Goal: Browse casually: Explore the website without a specific task or goal

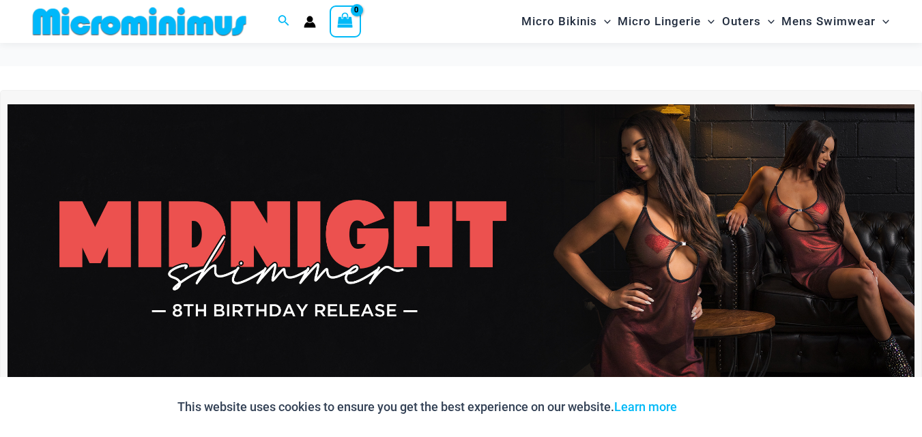
scroll to position [398, 0]
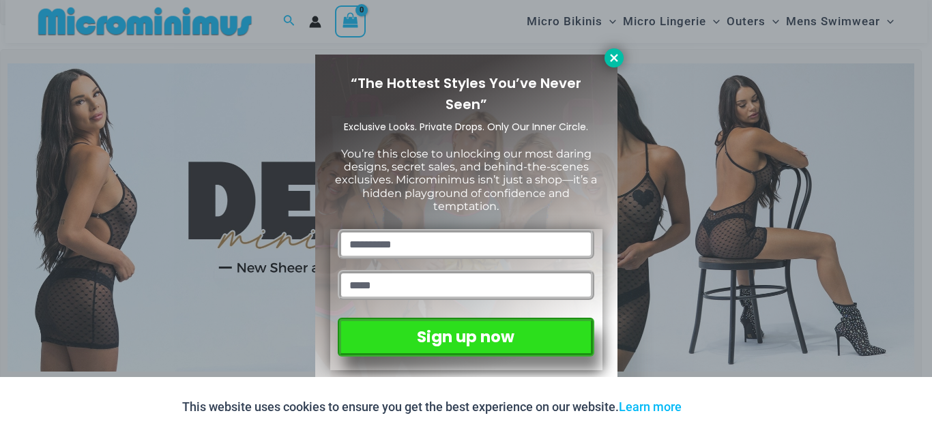
click at [613, 65] on button at bounding box center [613, 57] width 19 height 19
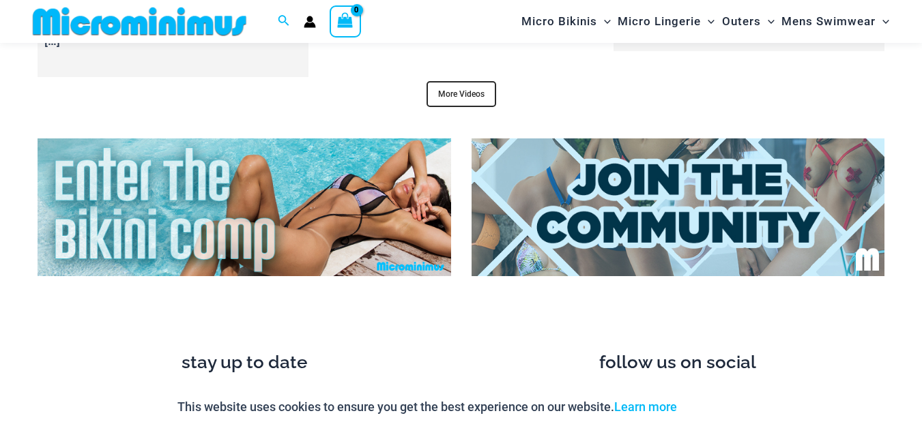
scroll to position [5173, 0]
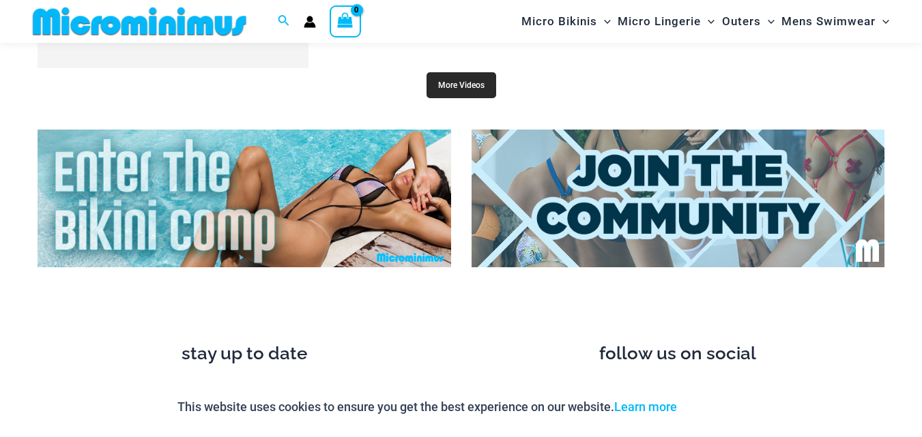
click at [459, 74] on link "More Videos" at bounding box center [461, 85] width 70 height 26
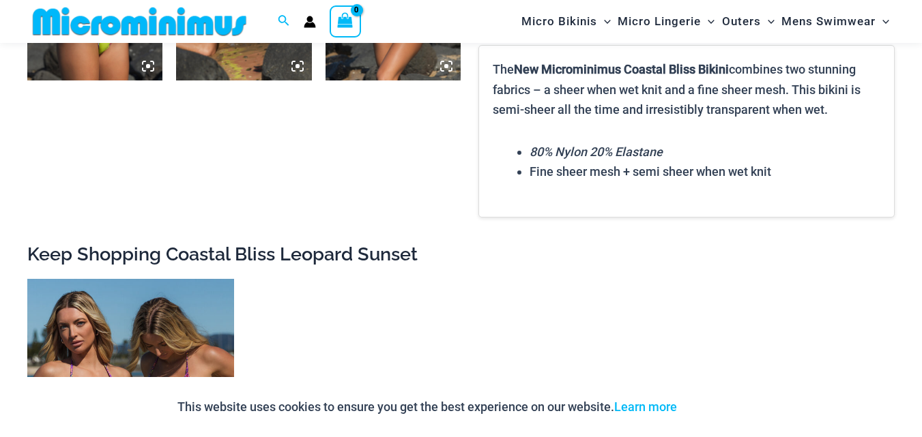
scroll to position [1761, 0]
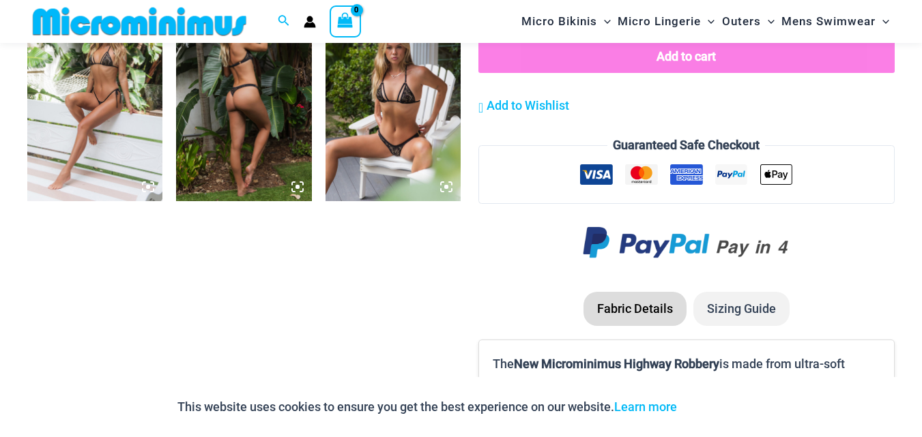
scroll to position [1284, 0]
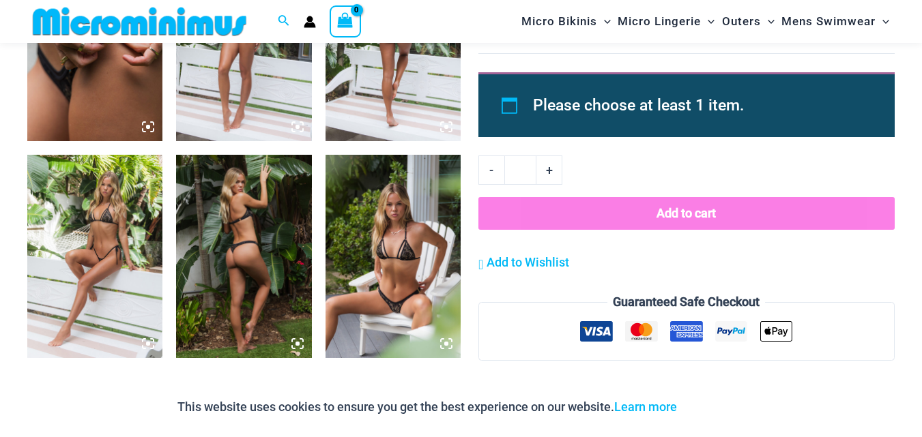
click at [389, 224] on img at bounding box center [392, 256] width 135 height 203
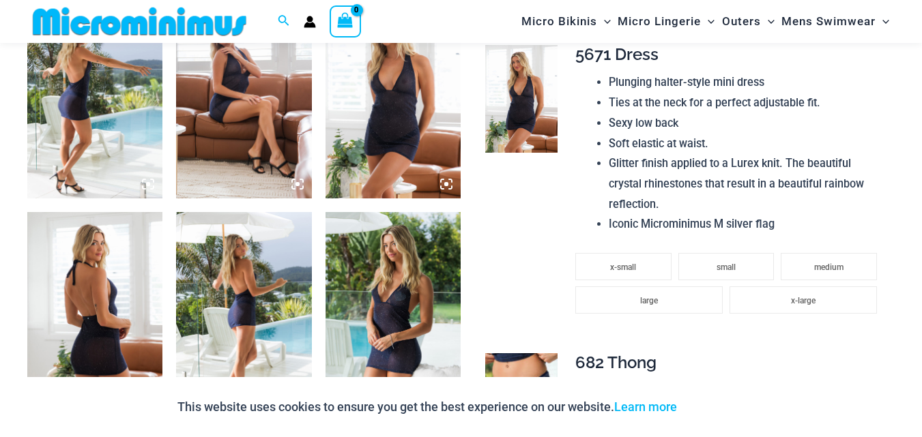
scroll to position [876, 0]
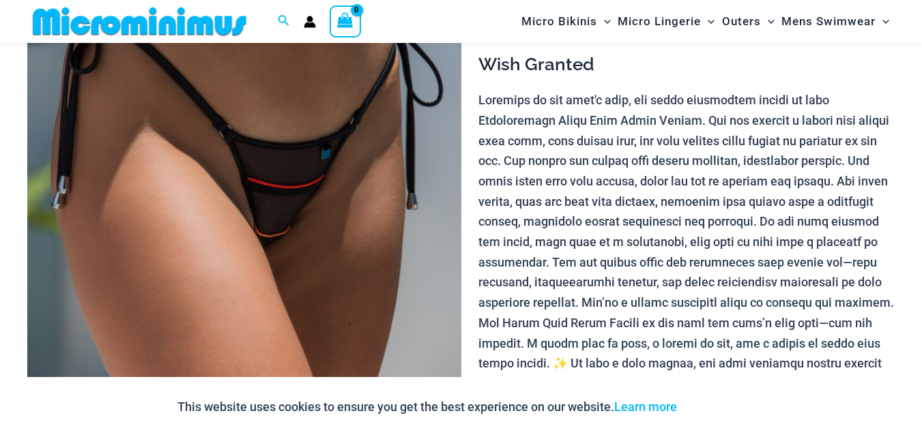
scroll to position [740, 0]
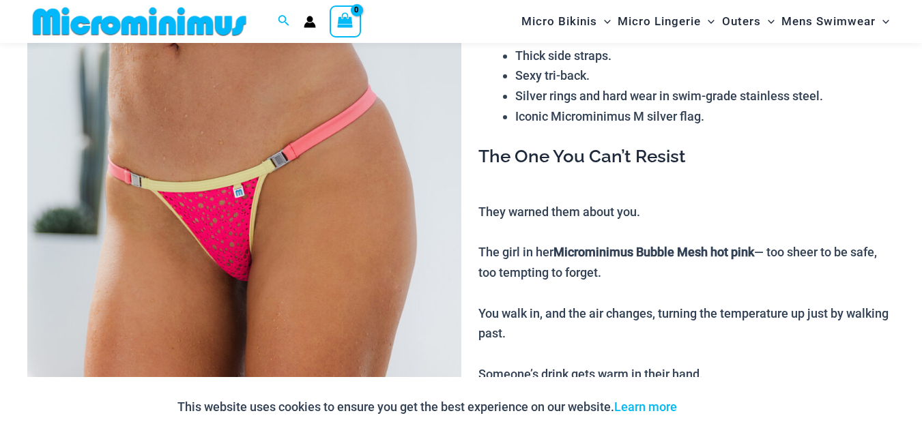
scroll to position [602, 0]
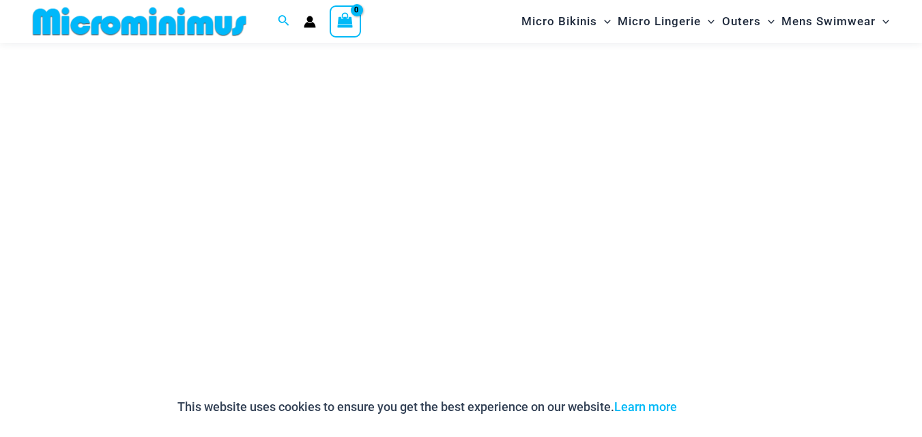
scroll to position [194, 0]
click at [879, 405] on div "This website uses cookies to ensure you get the best experience on our website.…" at bounding box center [461, 407] width 922 height 60
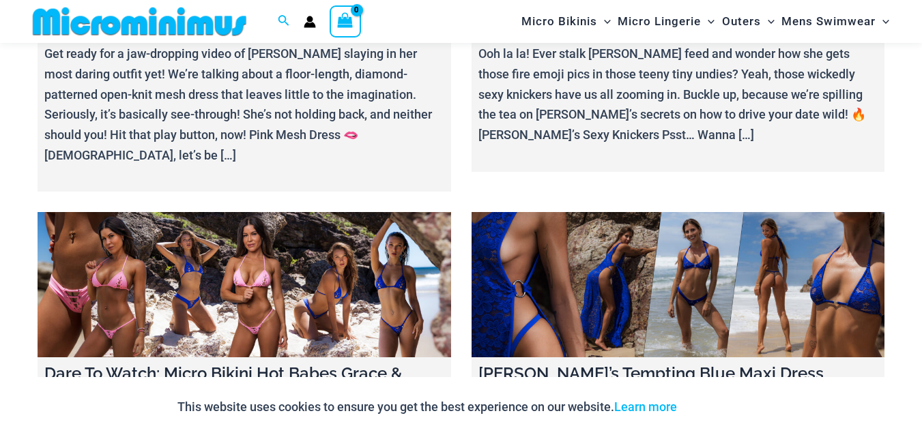
scroll to position [2853, 0]
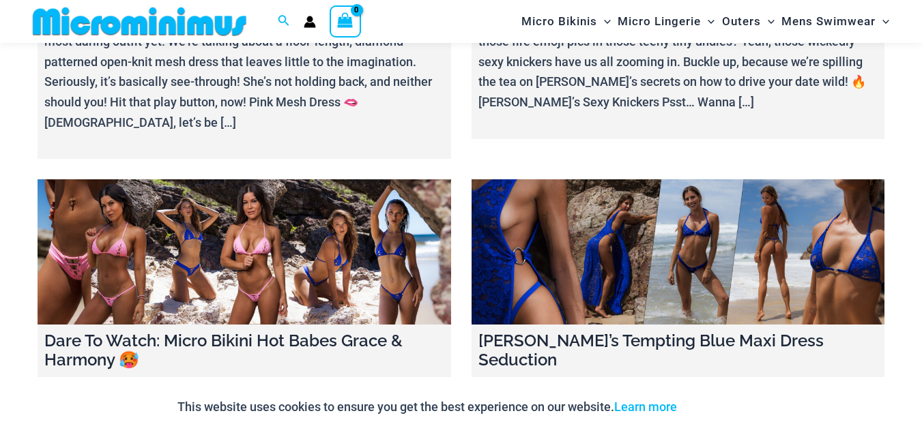
drag, startPoint x: 648, startPoint y: 170, endPoint x: 499, endPoint y: 184, distance: 149.4
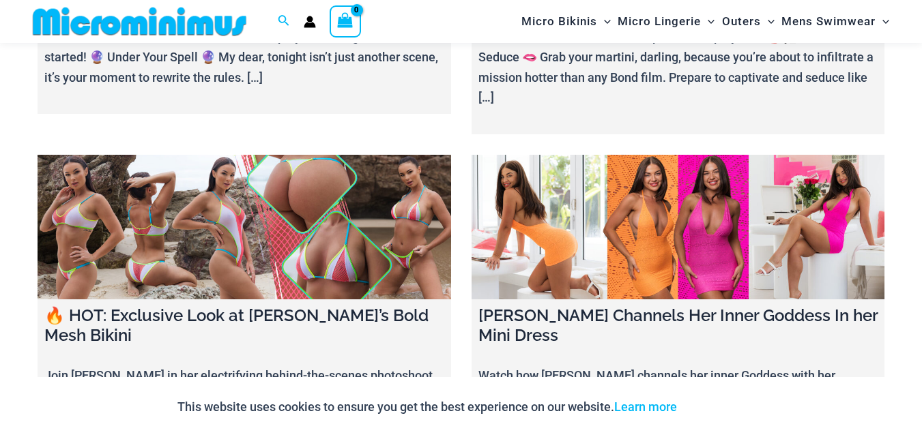
scroll to position [4900, 0]
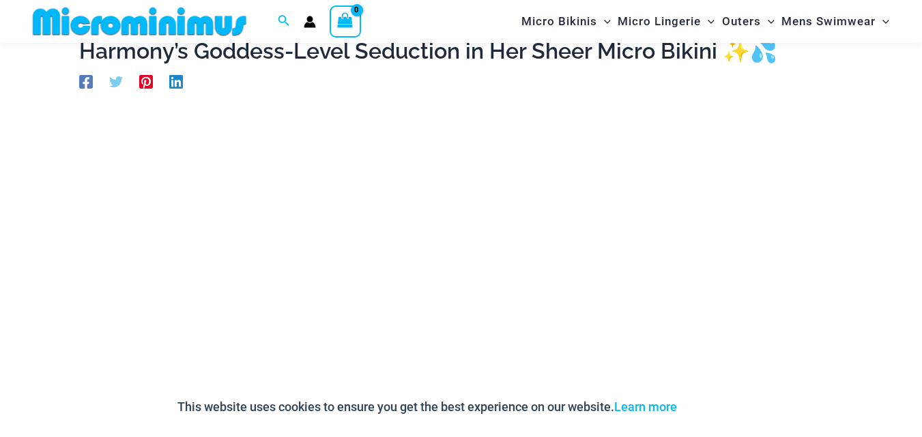
scroll to position [126, 0]
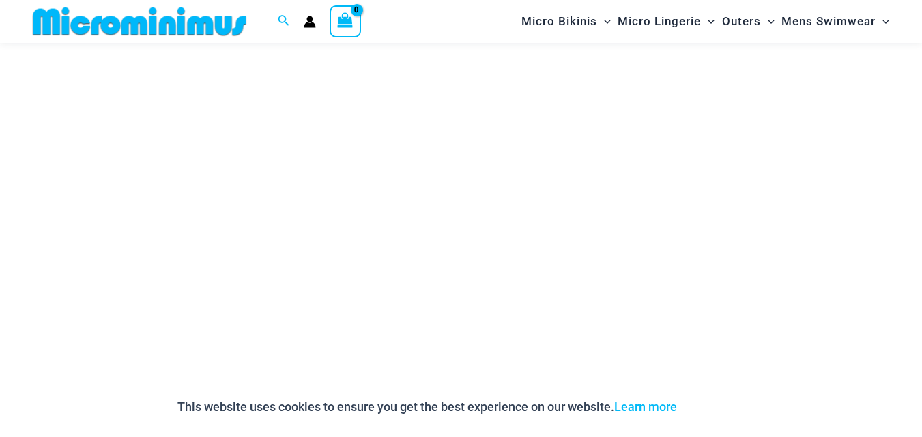
scroll to position [194, 0]
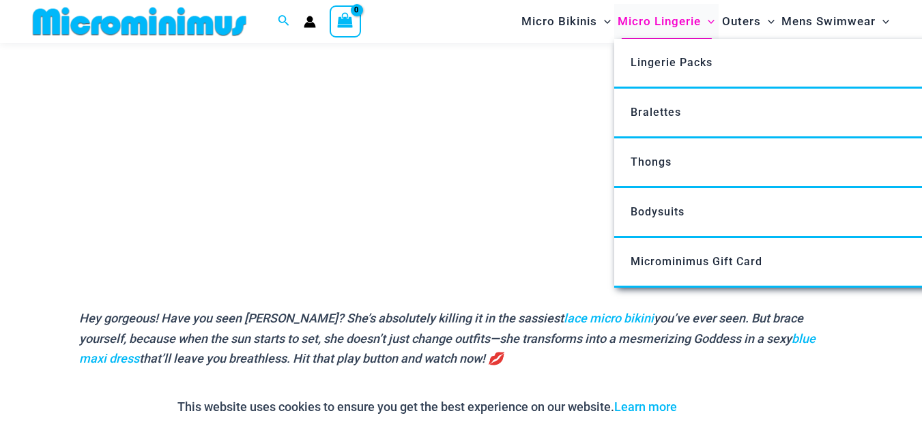
scroll to position [330, 0]
